Goal: Task Accomplishment & Management: Manage account settings

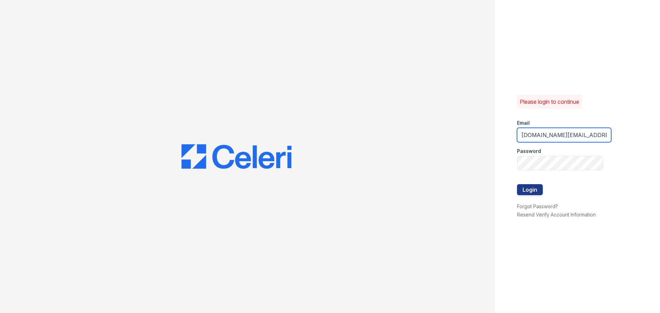
drag, startPoint x: 599, startPoint y: 135, endPoint x: 466, endPoint y: 133, distance: 133.1
click at [466, 133] on div "Please login to continue Email franciscan.am@CAFmanagement.com Password Login F…" at bounding box center [330, 156] width 660 height 313
type input "m"
paste input "loginnoreply@cafmanagement.com"
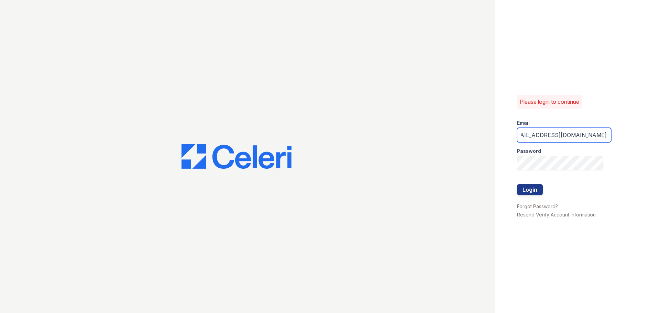
type input "loginnoreply@cafmanagement.com"
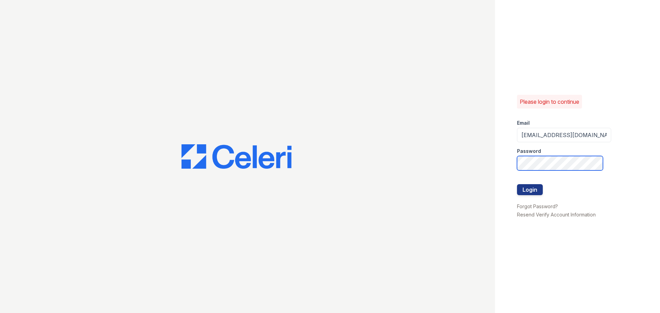
click at [479, 161] on div "Please login to continue Email loginnoreply@cafmanagement.com Password Login Fo…" at bounding box center [330, 156] width 660 height 313
click at [529, 189] on button "Login" at bounding box center [530, 189] width 26 height 11
